Goal: Transaction & Acquisition: Purchase product/service

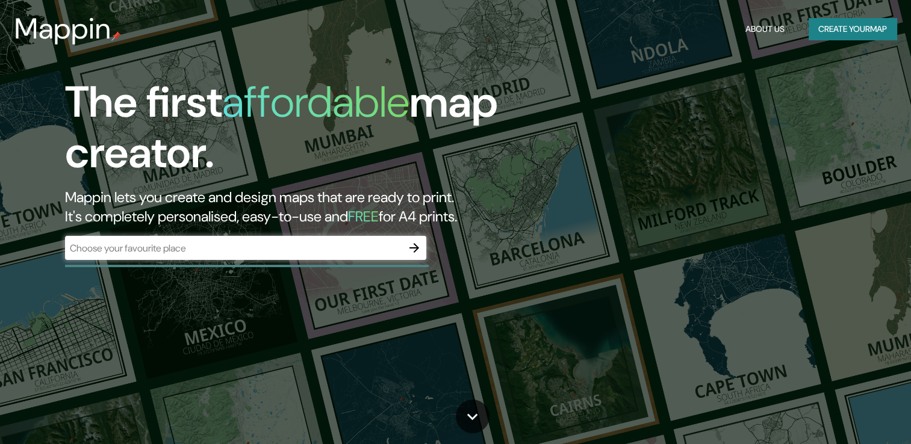
click at [302, 238] on div "​" at bounding box center [245, 248] width 361 height 24
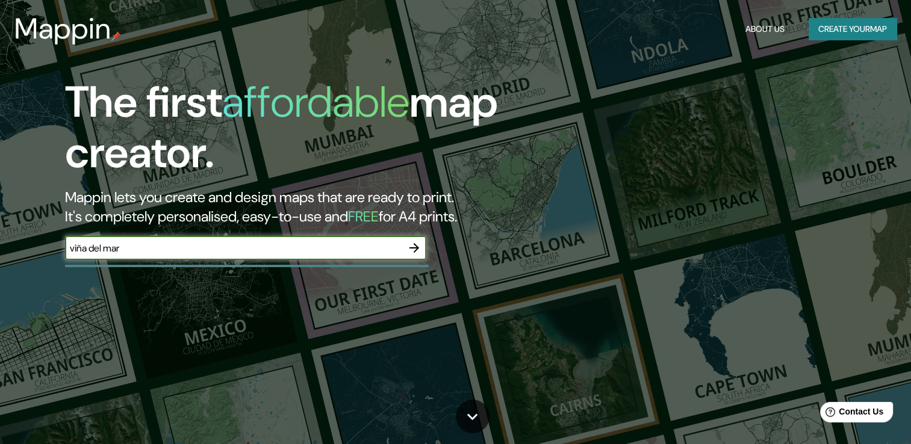
type input "viña del mar"
click at [414, 250] on icon "button" at bounding box center [414, 248] width 14 height 14
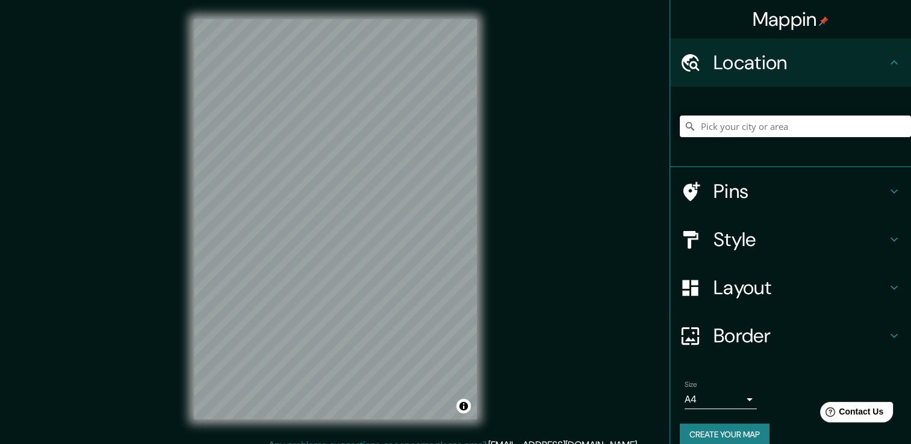
click at [746, 126] on input "Pick your city or area" at bounding box center [795, 127] width 231 height 22
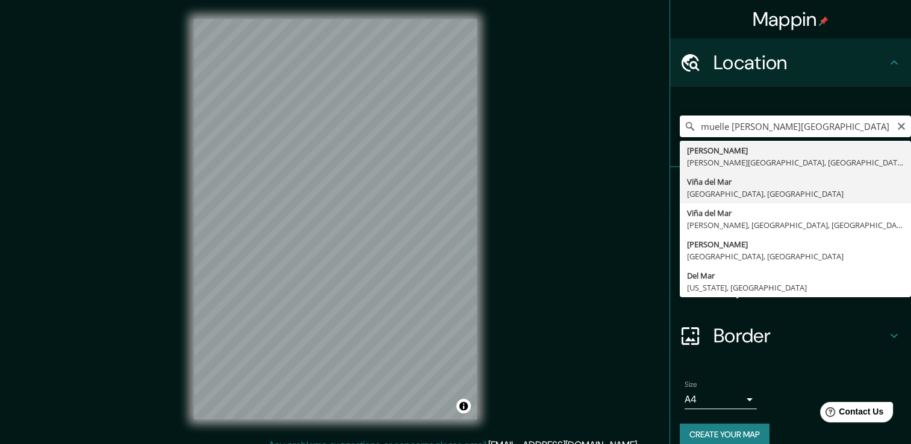
type input "Viña del Mar, Región de Valparaíso, Chile"
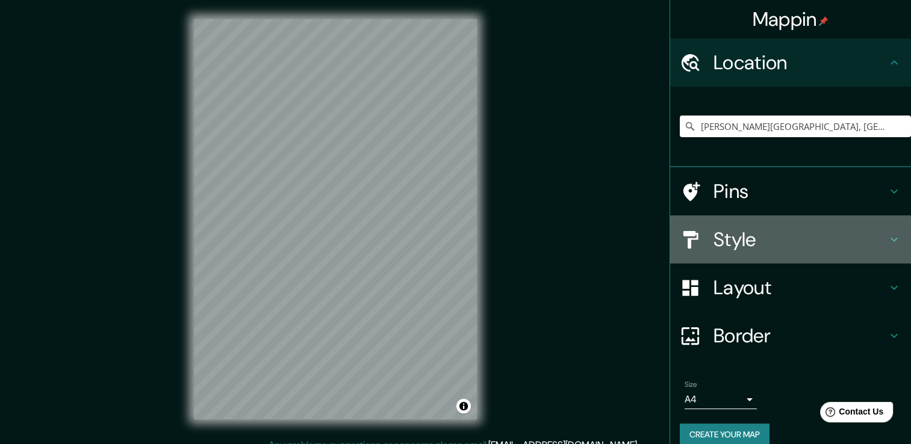
click at [757, 236] on h4 "Style" at bounding box center [799, 240] width 173 height 24
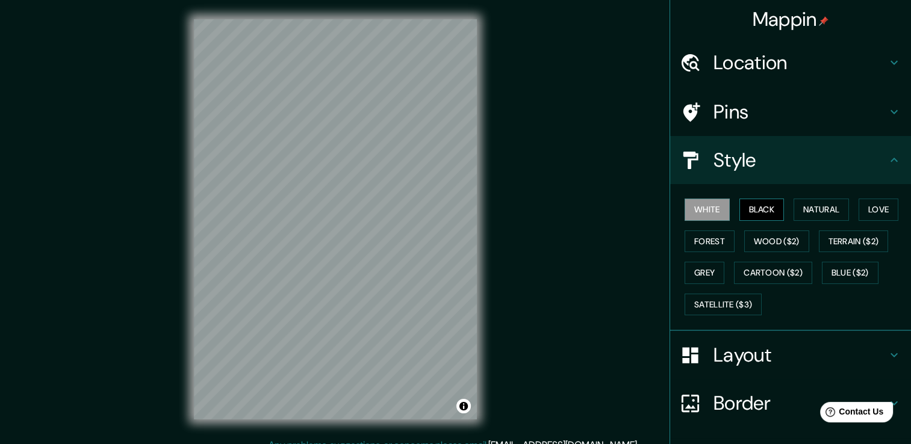
click at [775, 211] on button "Black" at bounding box center [761, 210] width 45 height 22
click at [815, 206] on button "Natural" at bounding box center [820, 210] width 55 height 22
click at [702, 207] on button "White" at bounding box center [706, 210] width 45 height 22
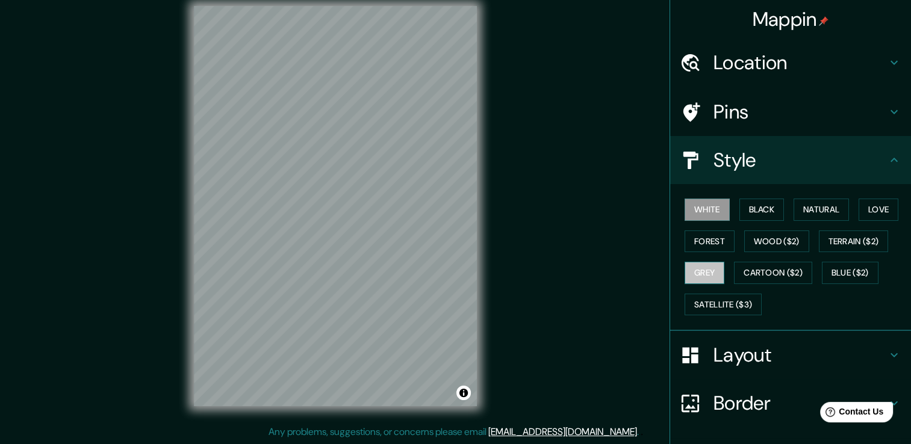
click at [684, 265] on button "Grey" at bounding box center [704, 273] width 40 height 22
click at [710, 235] on button "Forest" at bounding box center [709, 242] width 50 height 22
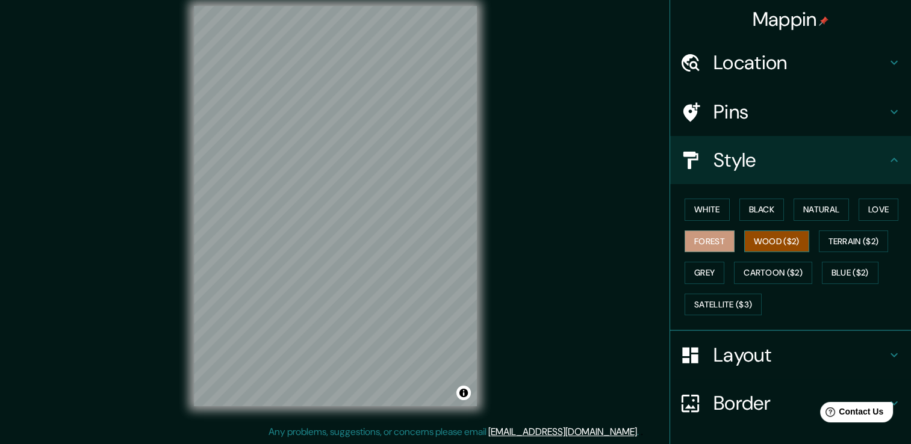
click at [762, 240] on button "Wood ($2)" at bounding box center [776, 242] width 65 height 22
click at [844, 245] on button "Terrain ($2)" at bounding box center [854, 242] width 70 height 22
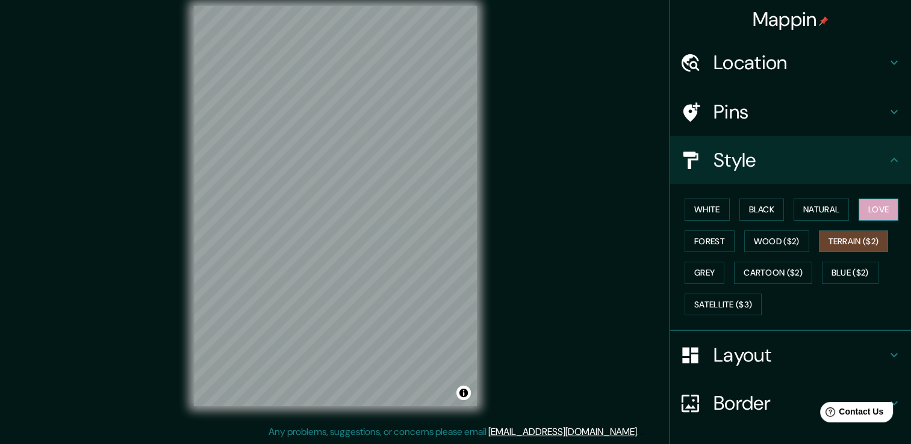
click at [858, 209] on button "Love" at bounding box center [878, 210] width 40 height 22
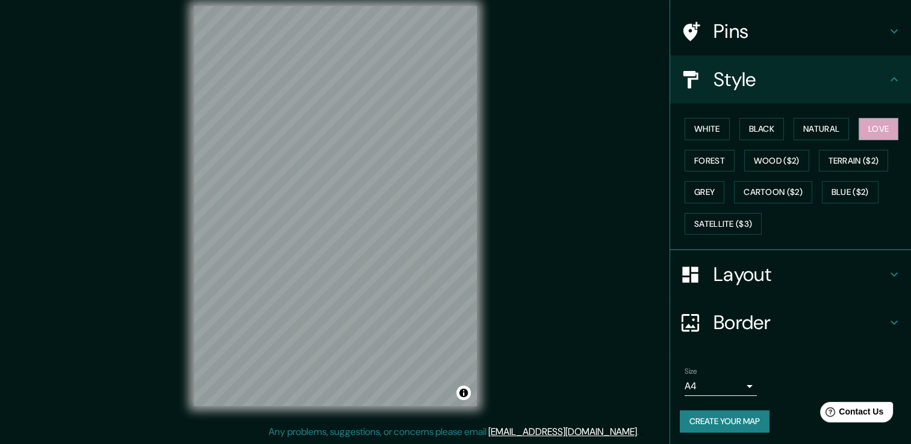
scroll to position [81, 0]
click at [721, 420] on button "Create your map" at bounding box center [725, 421] width 90 height 22
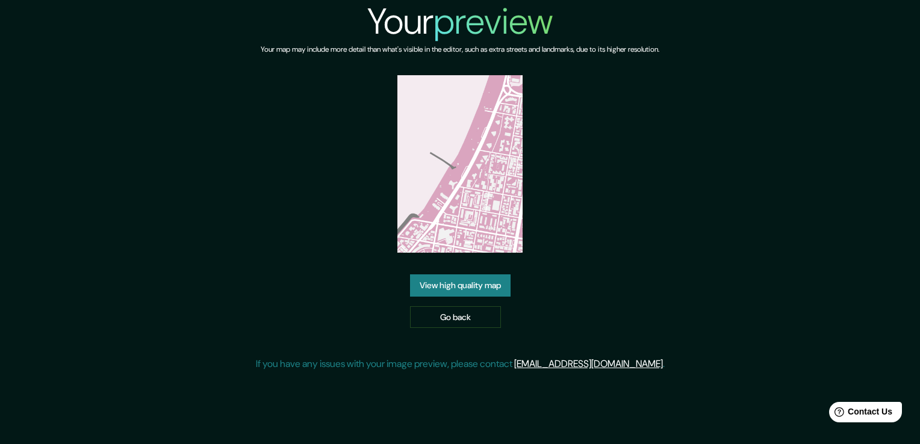
click at [462, 280] on link "View high quality map" at bounding box center [460, 285] width 101 height 22
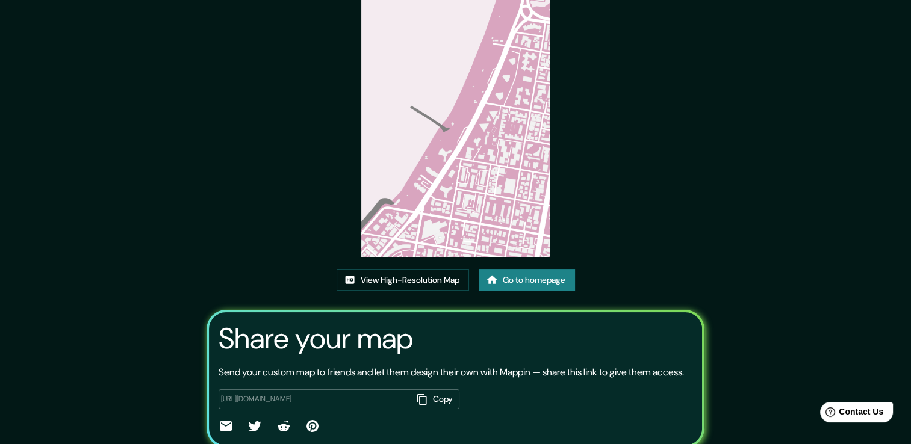
scroll to position [60, 0]
